Goal: Navigation & Orientation: Understand site structure

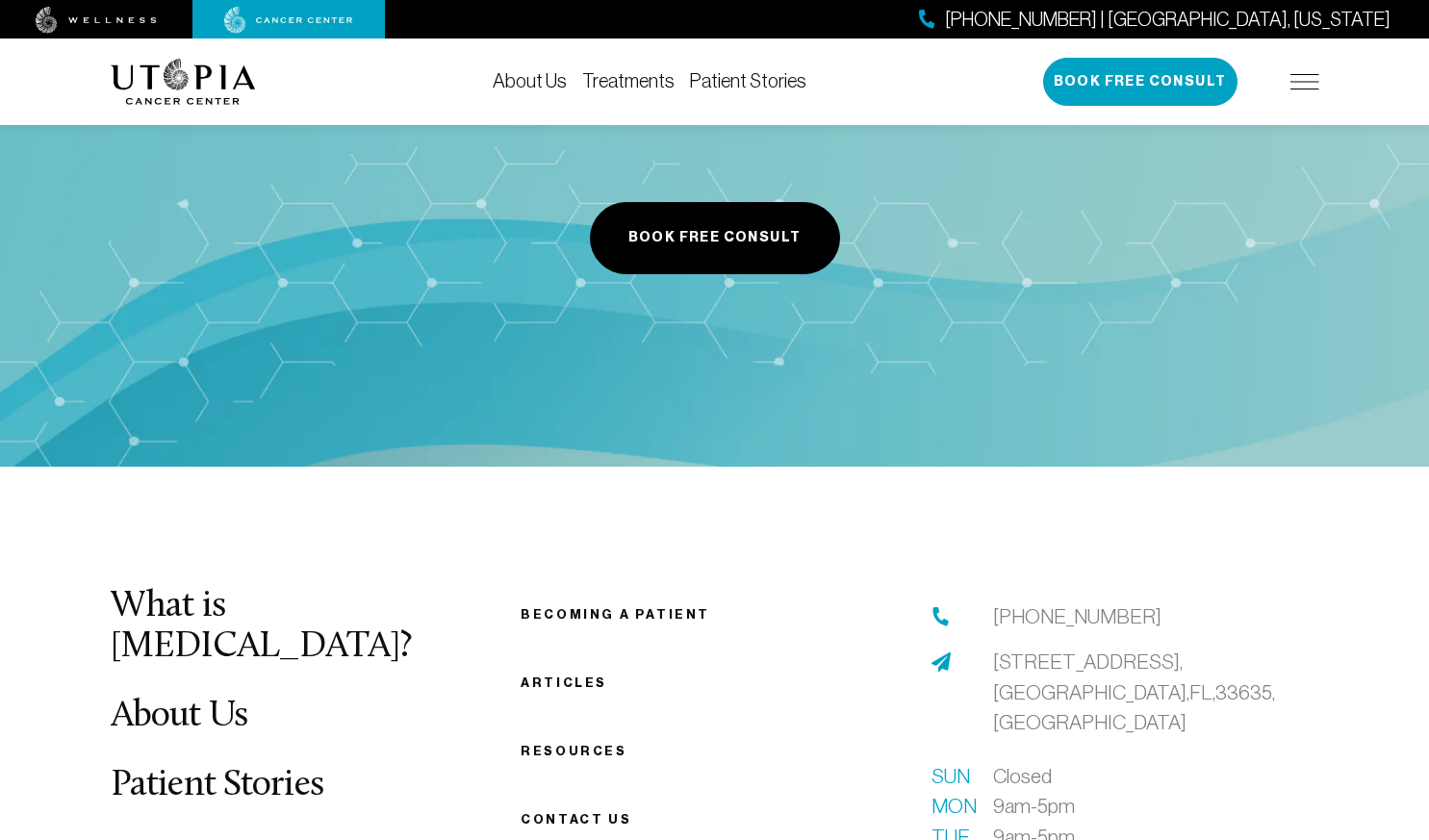
scroll to position [7109, 0]
click at [567, 743] on link "Resources" at bounding box center [573, 750] width 105 height 15
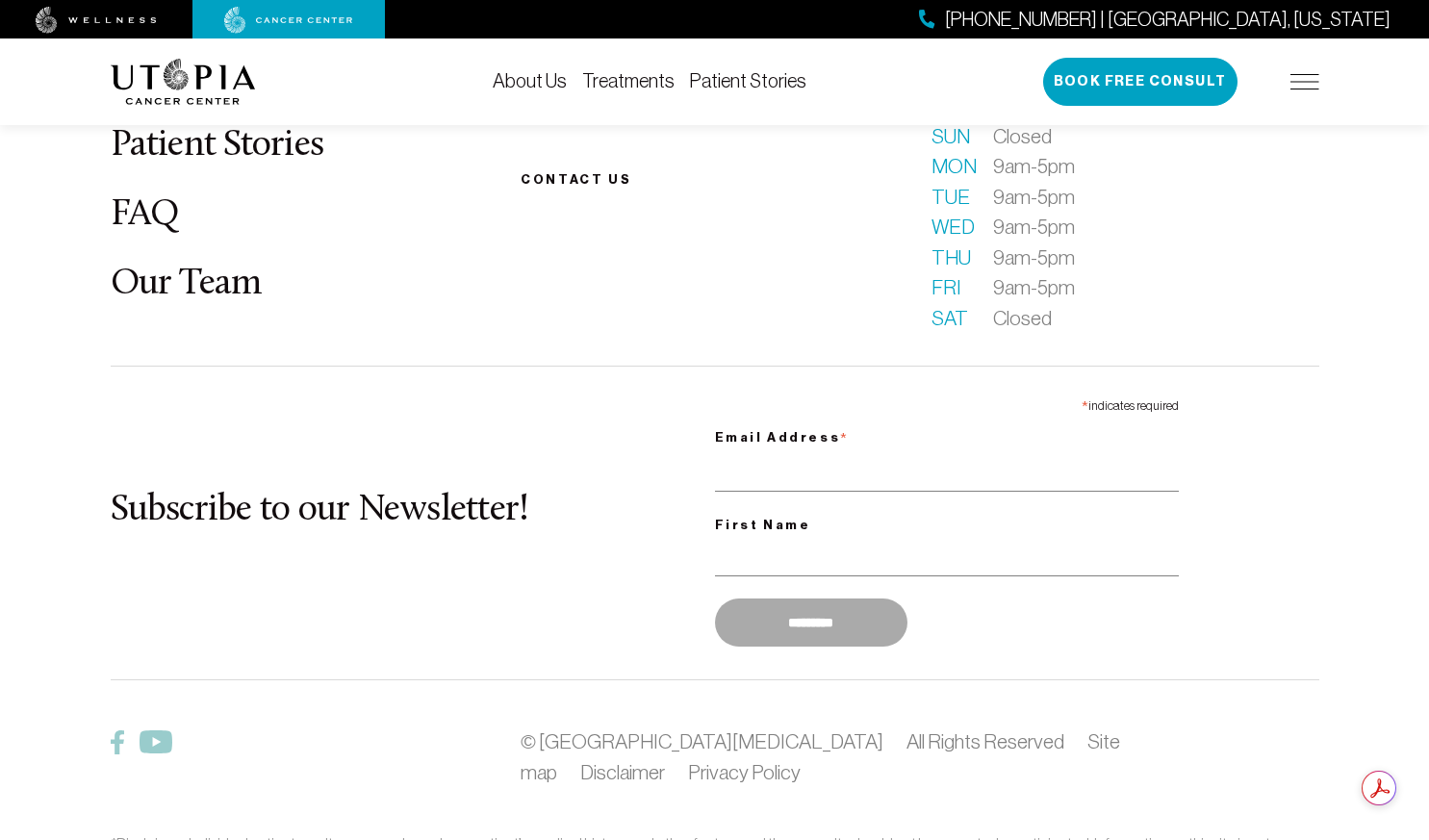
scroll to position [2456, 0]
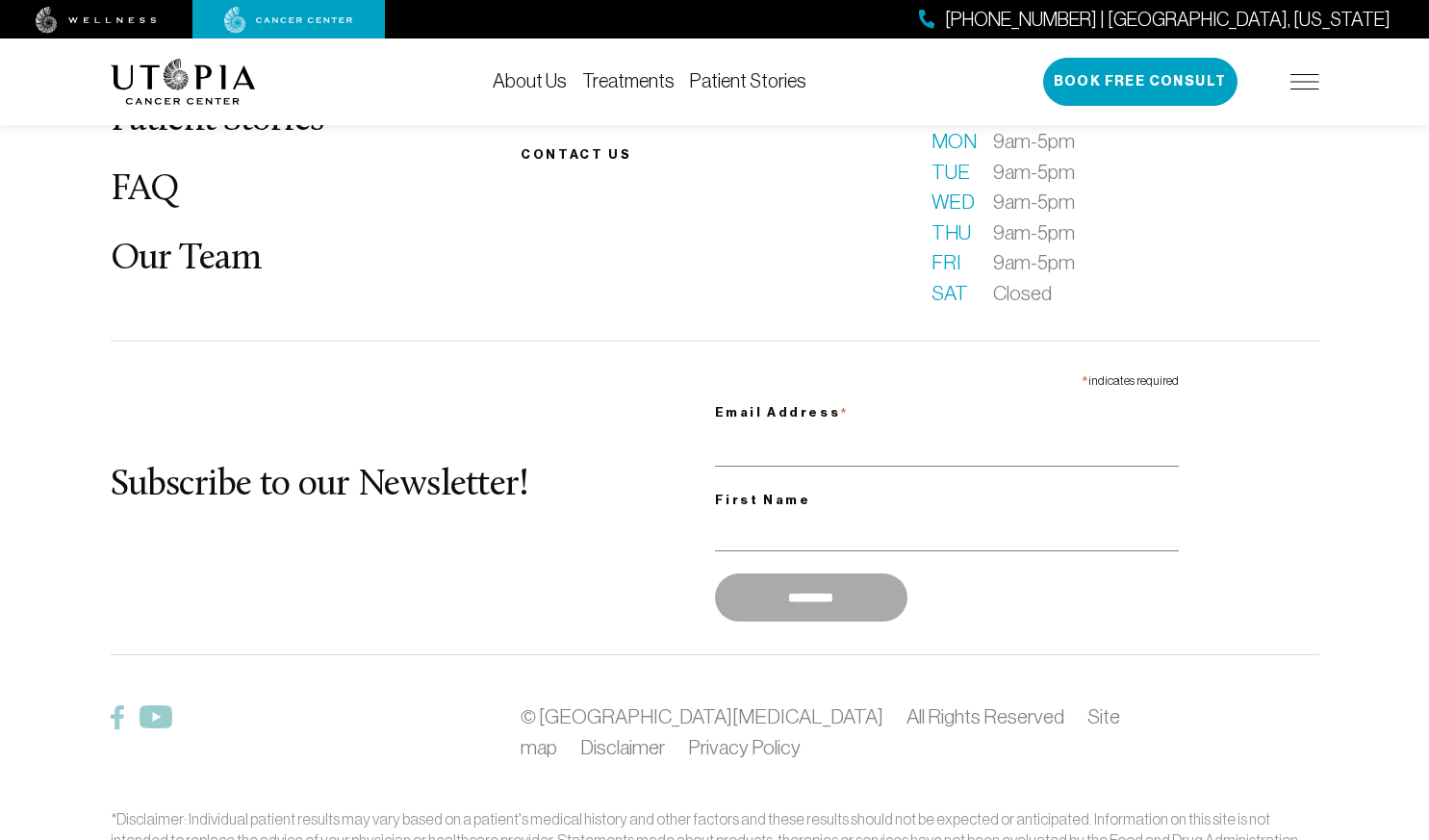
click at [620, 86] on link "Treatments" at bounding box center [628, 81] width 93 height 21
